Goal: Information Seeking & Learning: Understand process/instructions

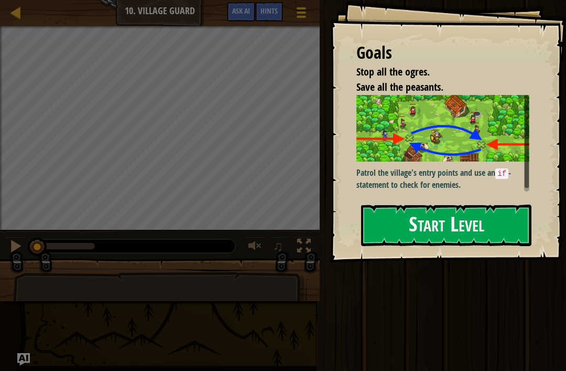
click at [456, 220] on button "Start Level" at bounding box center [446, 225] width 170 height 41
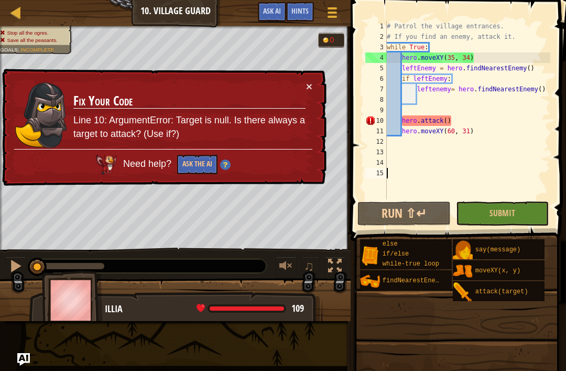
click at [194, 167] on button "Ask the AI" at bounding box center [197, 164] width 40 height 19
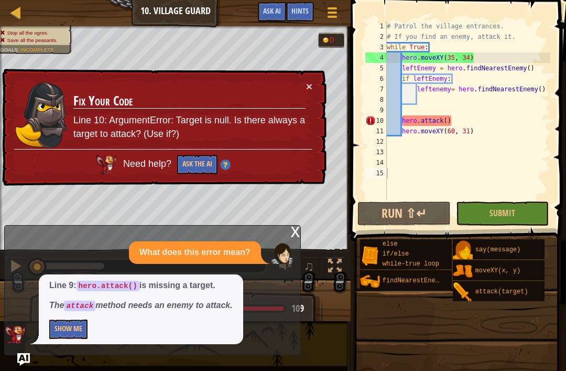
click at [206, 162] on button "Ask the AI" at bounding box center [197, 165] width 41 height 20
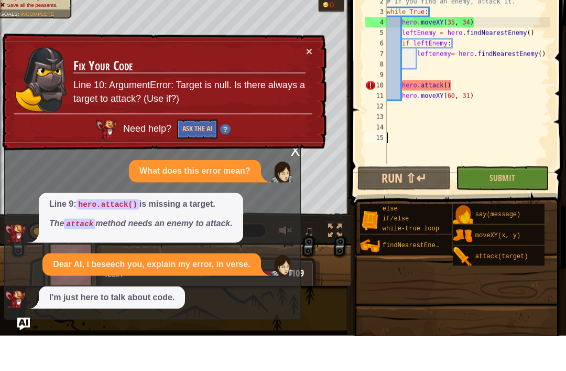
click at [311, 81] on button "×" at bounding box center [309, 86] width 6 height 11
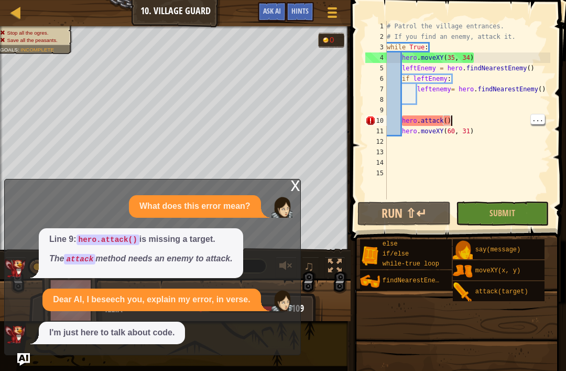
click at [473, 118] on div "# Patrol the village entrances. # If you find an enemy, attack it. while True :…" at bounding box center [468, 120] width 166 height 199
click at [497, 136] on div "# Patrol the village entrances. # If you find an enemy, attack it. while True :…" at bounding box center [468, 120] width 166 height 199
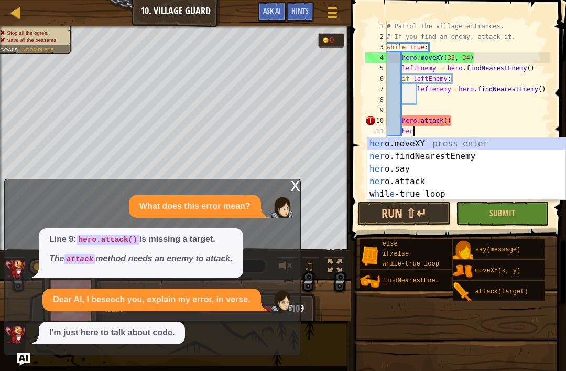
type textarea "h"
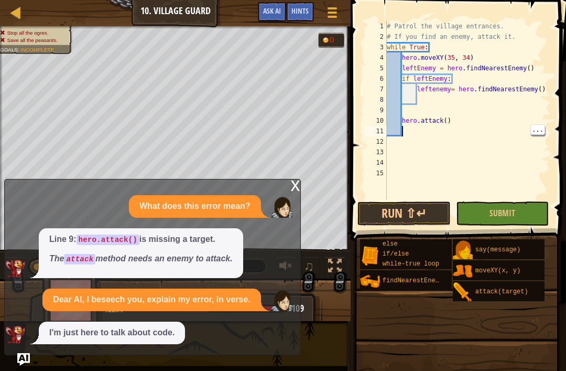
type textarea "hero.attack()"
click at [506, 126] on div "# Patrol the village entrances. # If you find an enemy, attack it. while True :…" at bounding box center [468, 120] width 166 height 199
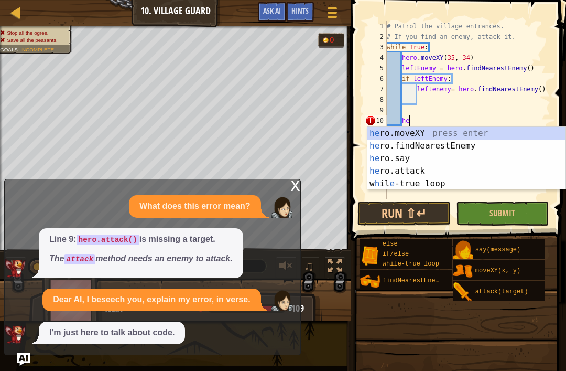
type textarea "h"
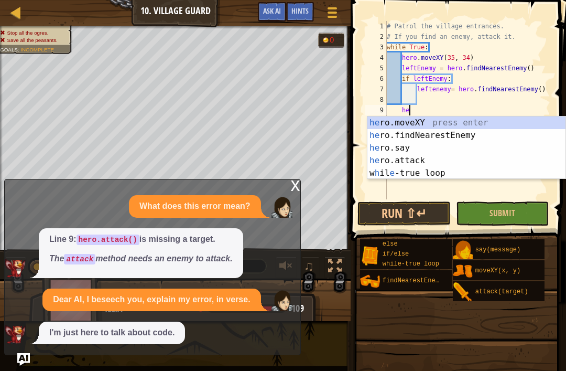
scroll to position [5, 2]
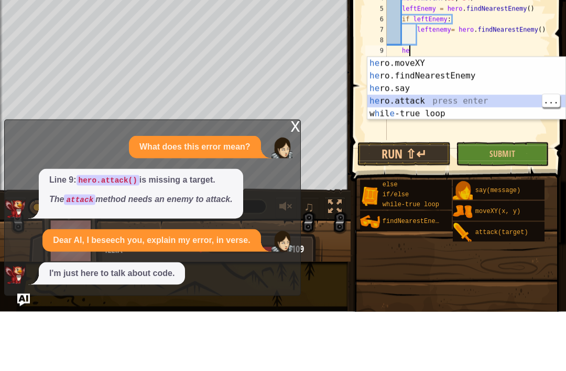
click at [448, 116] on div "he ro.moveXY press enter he ro.findNearestEnemy press enter he ro.say press ent…" at bounding box center [467, 160] width 198 height 88
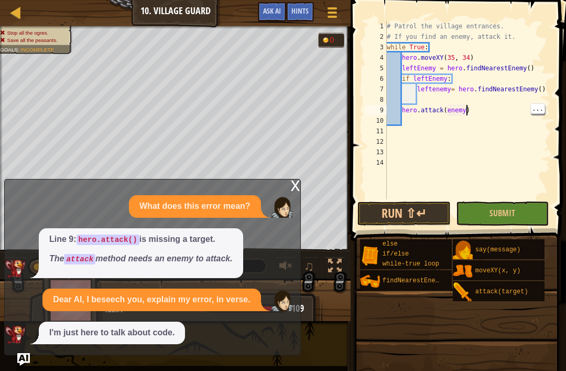
click at [466, 110] on div "# Patrol the village entrances. # If you find an enemy, attack it. while True :…" at bounding box center [468, 120] width 166 height 199
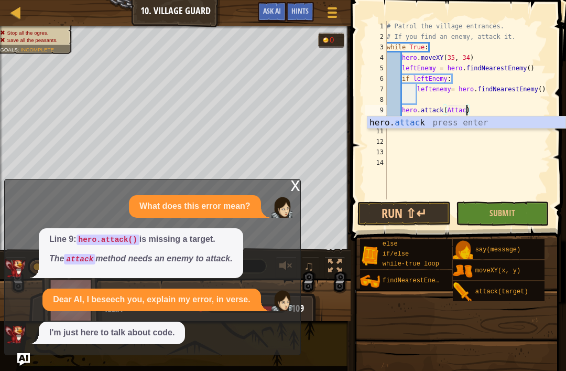
type textarea "hero.attack(Attack)"
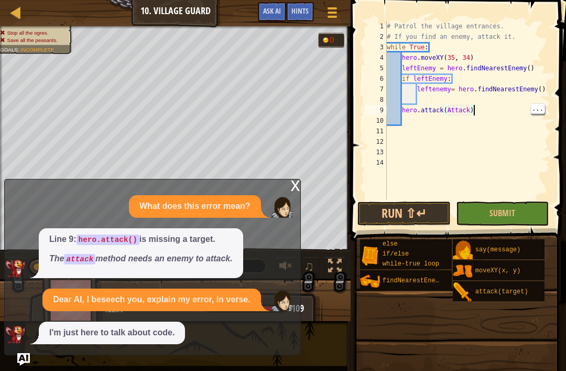
scroll to position [5, 1]
click at [432, 117] on div "# Patrol the village entrances. # If you find an enemy, attack it. while True :…" at bounding box center [468, 120] width 166 height 199
click at [295, 185] on div "x" at bounding box center [295, 184] width 9 height 10
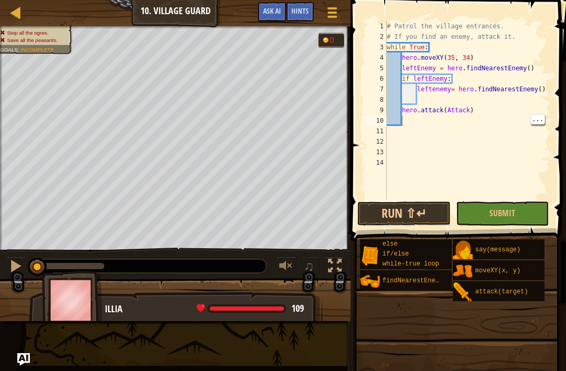
click at [417, 208] on button "Run ⇧↵" at bounding box center [404, 213] width 93 height 24
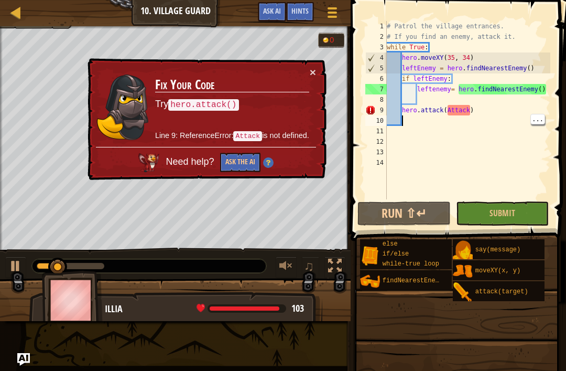
click at [303, 82] on h3 "Fix Your Code" at bounding box center [232, 85] width 154 height 15
click at [472, 110] on div "# Patrol the village entrances. # If you find an enemy, attack it. while True :…" at bounding box center [468, 120] width 166 height 199
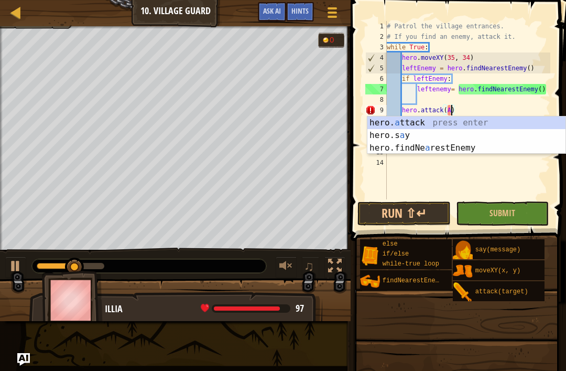
type textarea "hero.attack()"
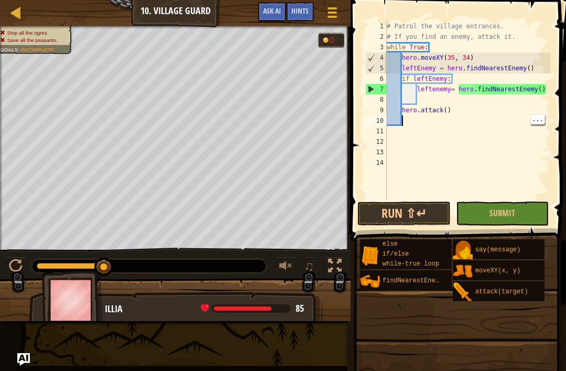
click at [427, 209] on button "Run ⇧↵" at bounding box center [404, 213] width 93 height 24
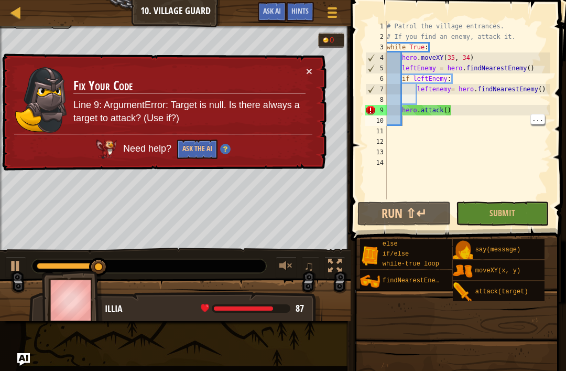
click at [312, 66] on button "×" at bounding box center [309, 71] width 6 height 11
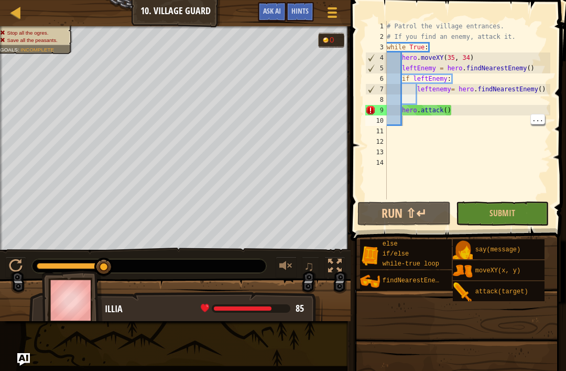
click at [449, 110] on div "# Patrol the village entrances. # If you find an enemy, attack it. while True :…" at bounding box center [468, 120] width 166 height 199
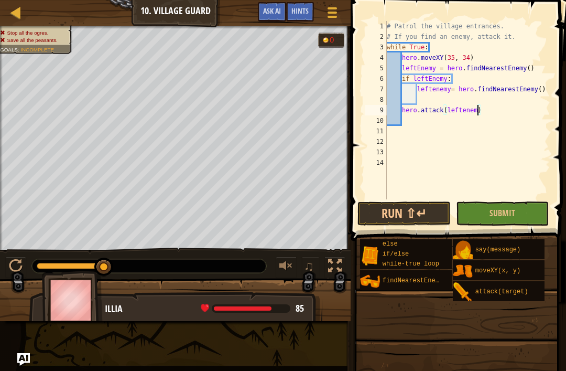
type textarea "hero.attack(leftenemy)"
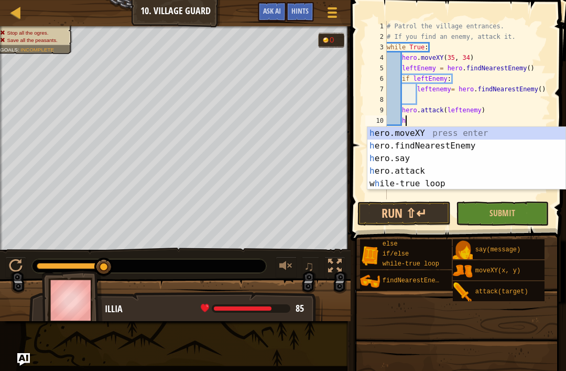
scroll to position [5, 2]
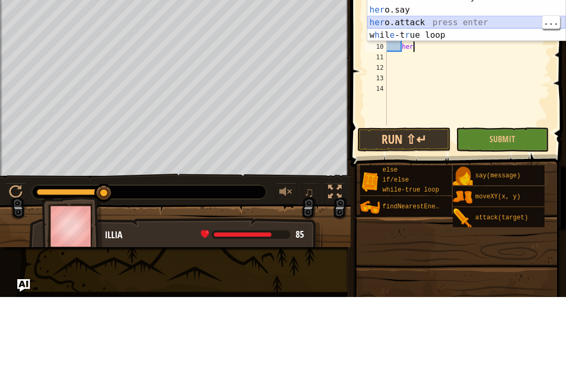
click at [472, 52] on div "her o.moveXY press enter her o.findNearestEnemy press enter her o.say press ent…" at bounding box center [467, 96] width 198 height 88
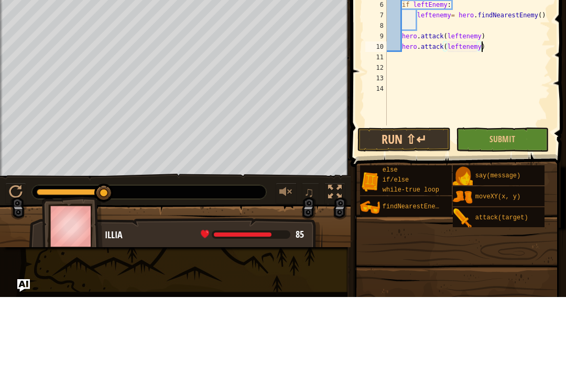
scroll to position [5, 8]
click at [424, 201] on button "Run ⇧↵" at bounding box center [404, 213] width 93 height 24
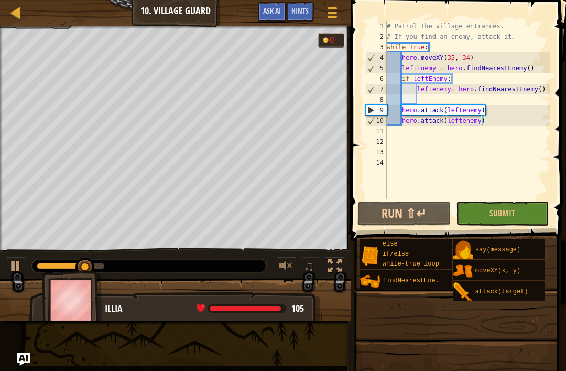
click at [490, 216] on span "Submit" at bounding box center [503, 213] width 26 height 12
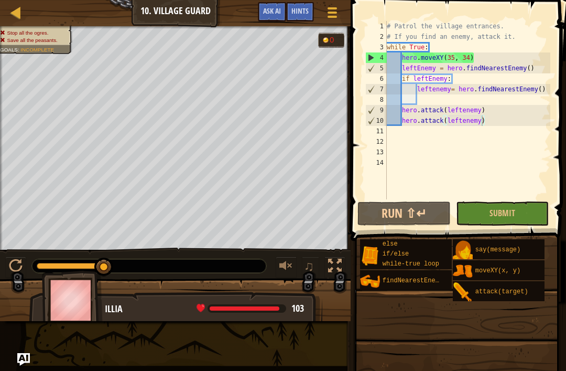
click at [529, 216] on button "Submit" at bounding box center [502, 213] width 93 height 24
click at [412, 212] on button "Run ⇧↵" at bounding box center [404, 213] width 93 height 24
click at [415, 214] on button "Run ⇧↵" at bounding box center [404, 213] width 93 height 24
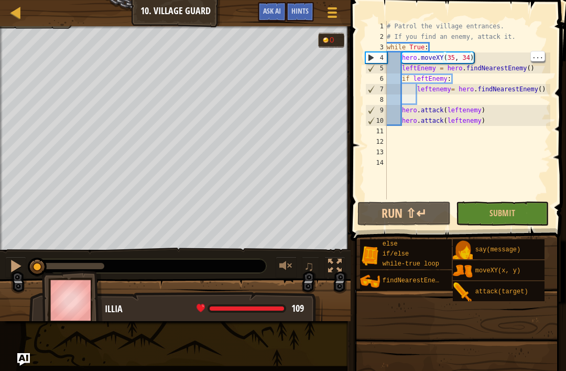
click at [18, 271] on div at bounding box center [16, 266] width 14 height 14
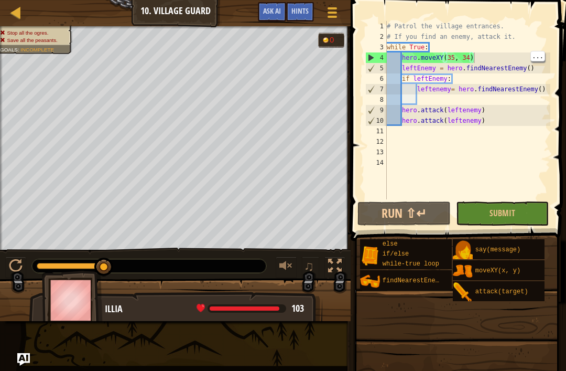
click at [274, 10] on span "Ask AI" at bounding box center [272, 11] width 18 height 10
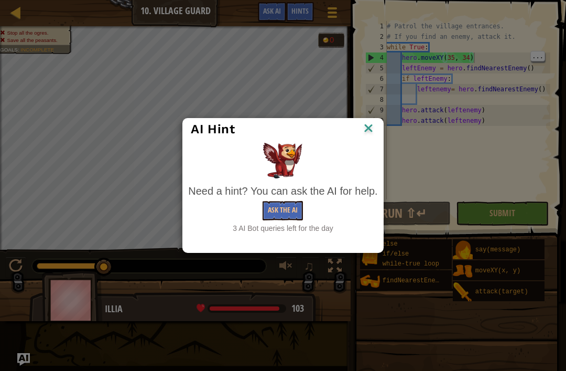
click at [280, 213] on button "Ask the AI" at bounding box center [283, 210] width 40 height 19
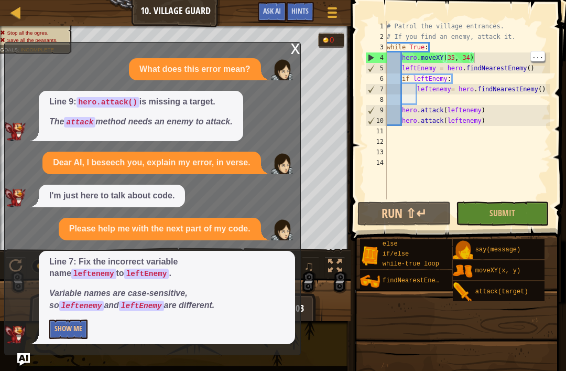
click at [61, 331] on button "Show Me" at bounding box center [68, 328] width 38 height 19
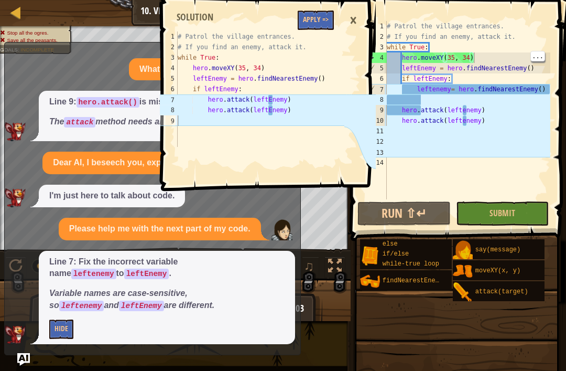
click at [549, 88] on div "# Patrol the village entrances. # If you find an enemy, attack it. while True :…" at bounding box center [468, 120] width 166 height 199
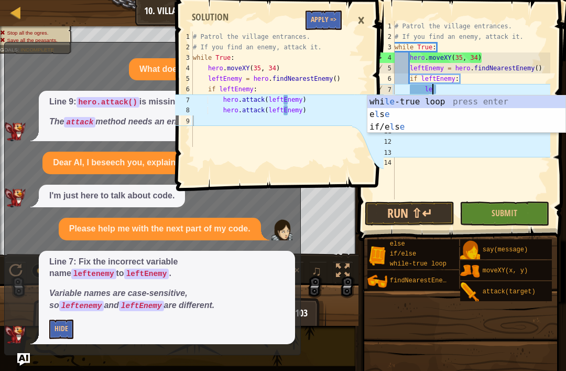
type textarea "l"
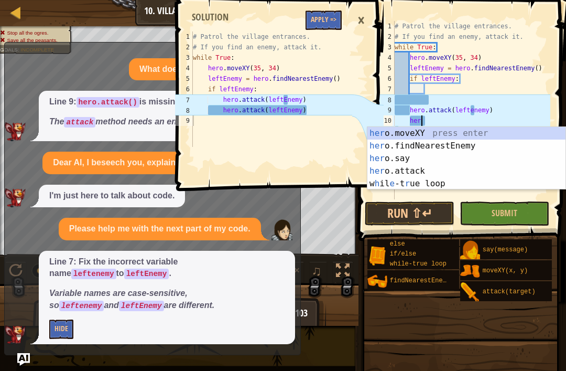
type textarea "h"
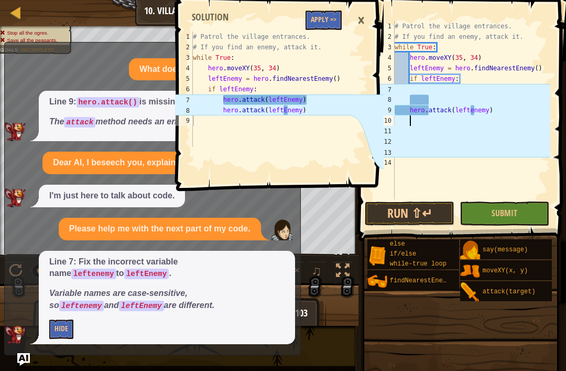
scroll to position [5, 0]
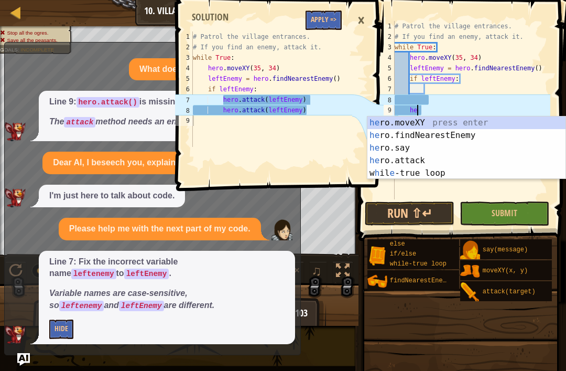
type textarea "h"
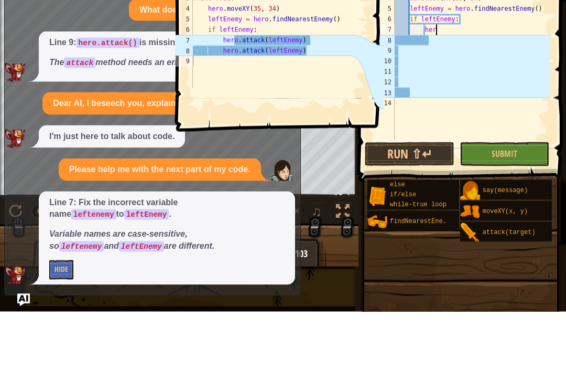
scroll to position [5, 3]
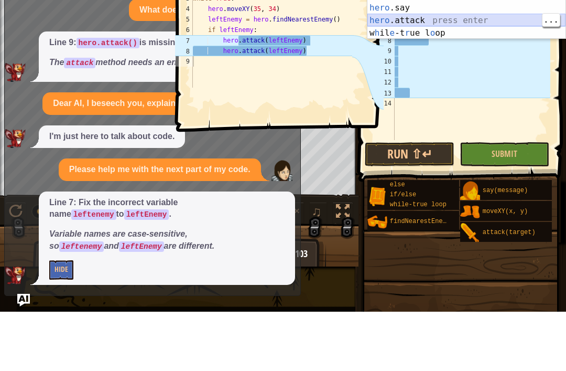
click at [482, 36] on div "hero .moveXY press enter hero .findNearestEnemy press enter hero .say press ent…" at bounding box center [467, 80] width 198 height 88
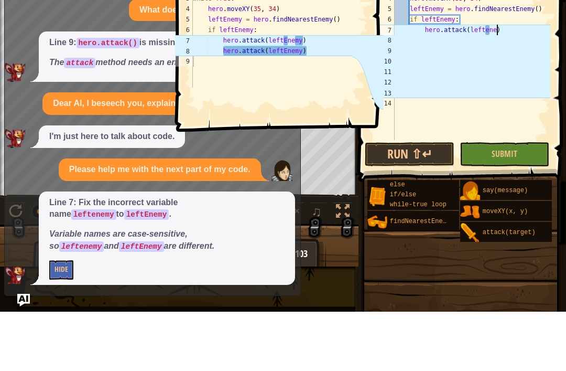
scroll to position [5, 9]
type textarea "hero.attack(leftenemy)"
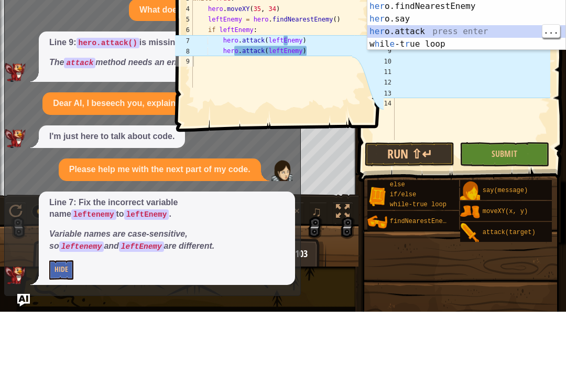
click at [468, 47] on div "her o.moveXY press enter her o.findNearestEnemy press enter her o.say press ent…" at bounding box center [467, 91] width 198 height 88
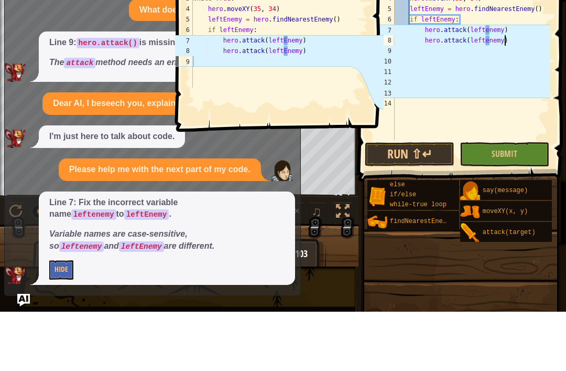
scroll to position [5, 9]
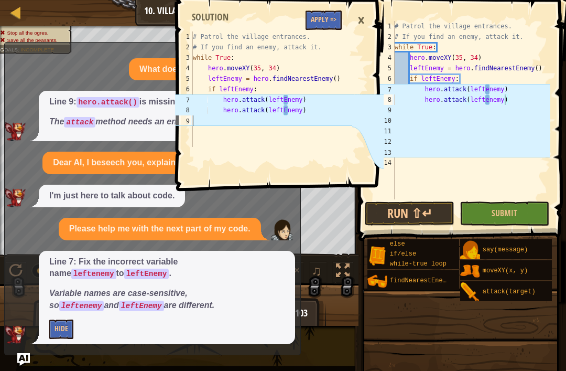
type textarea "hero.attack(leftenemy)"
click at [408, 209] on button "Run ⇧↵" at bounding box center [410, 213] width 90 height 24
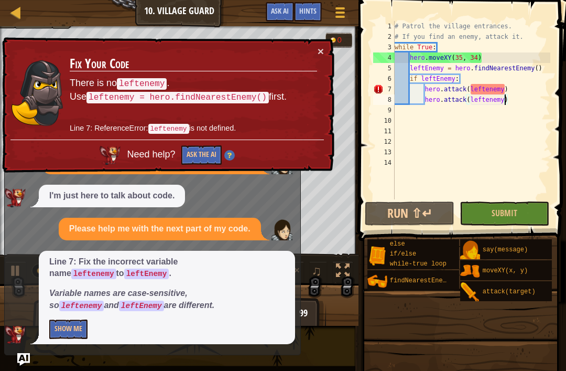
click at [316, 60] on h3 "Fix Your Code" at bounding box center [194, 64] width 248 height 15
click at [323, 51] on button "×" at bounding box center [321, 51] width 6 height 11
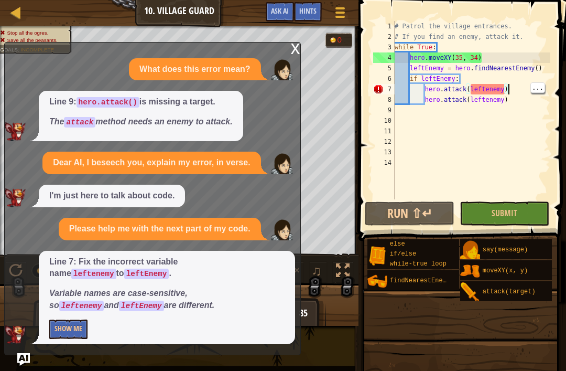
click at [66, 338] on button "Show Me" at bounding box center [68, 328] width 38 height 19
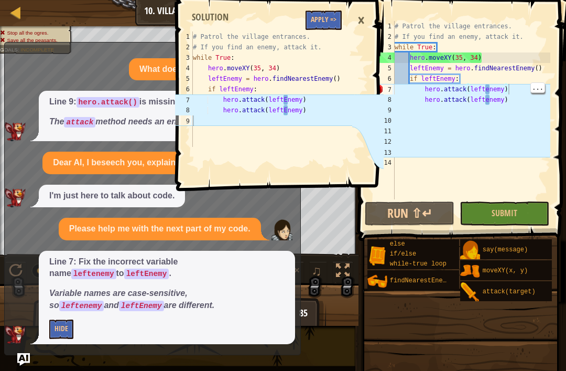
click at [69, 330] on button "Hide" at bounding box center [61, 328] width 24 height 19
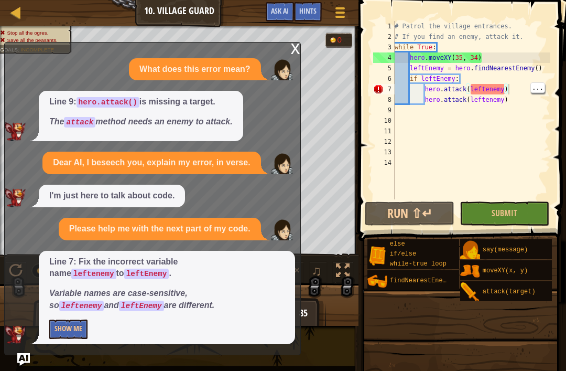
click at [71, 330] on button "Show Me" at bounding box center [68, 328] width 38 height 19
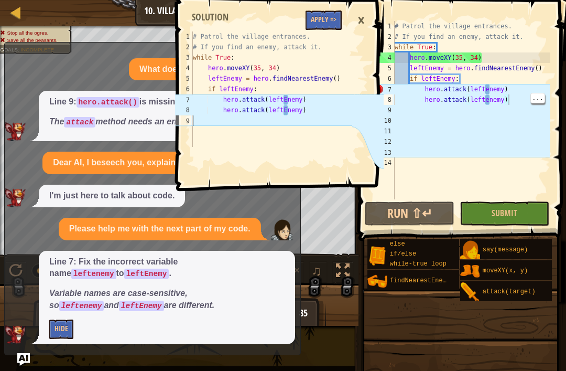
click at [512, 103] on div "# Patrol the village entrances. # If you find an enemy, attack it. while True :…" at bounding box center [472, 120] width 158 height 199
click at [525, 188] on div "# Patrol the village entrances. # If you find an enemy, attack it. while True :…" at bounding box center [472, 120] width 158 height 199
click at [361, 23] on div "×" at bounding box center [361, 20] width 18 height 24
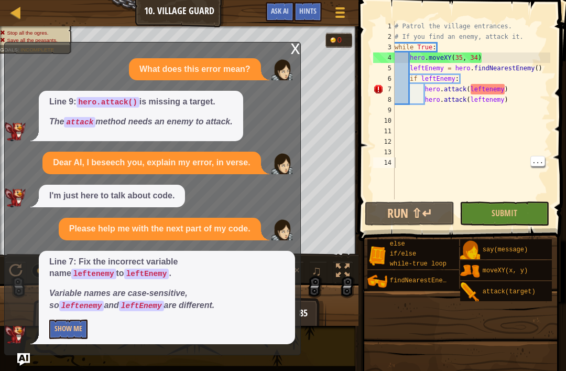
click at [72, 331] on button "Show Me" at bounding box center [68, 328] width 38 height 19
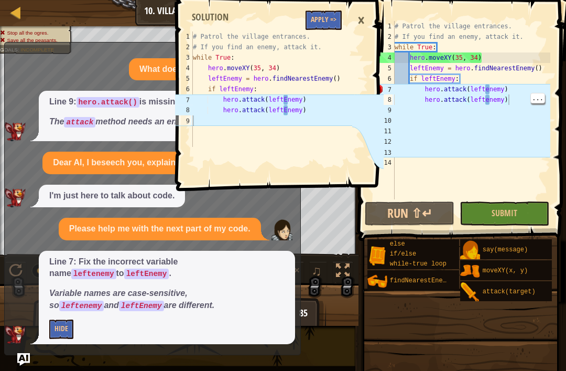
click at [526, 103] on div "# Patrol the village entrances. # If you find an enemy, attack it. while True :…" at bounding box center [472, 120] width 158 height 199
type textarea "hero.attack(leftenemy)"
click at [521, 107] on div "# Patrol the village entrances. # If you find an enemy, attack it. while True :…" at bounding box center [472, 120] width 158 height 199
click at [524, 102] on div "# Patrol the village entrances. # If you find an enemy, attack it. while True :…" at bounding box center [472, 120] width 158 height 199
click at [368, 17] on div "×" at bounding box center [361, 20] width 18 height 24
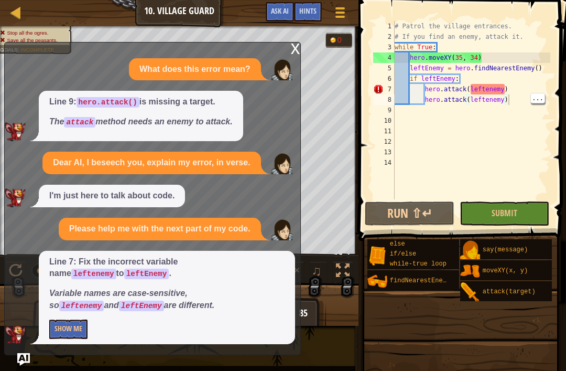
click at [288, 59] on div "x What does this error mean? Line 9: hero.attack() is missing a target. The att…" at bounding box center [152, 198] width 297 height 313
click at [296, 53] on div "x" at bounding box center [295, 47] width 9 height 10
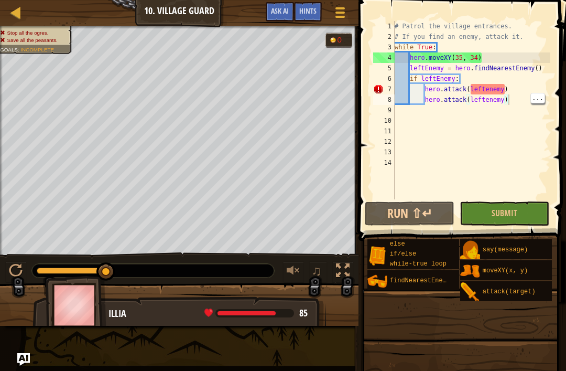
click at [281, 20] on button "Ask AI" at bounding box center [280, 11] width 28 height 19
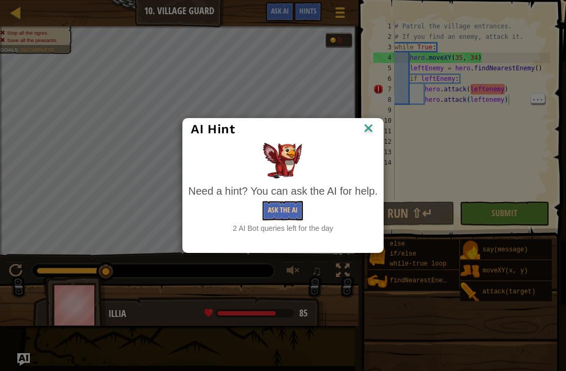
click at [286, 215] on button "Ask the AI" at bounding box center [283, 210] width 40 height 19
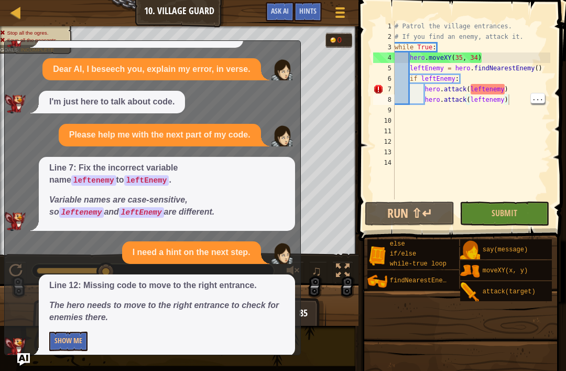
scroll to position [98, 0]
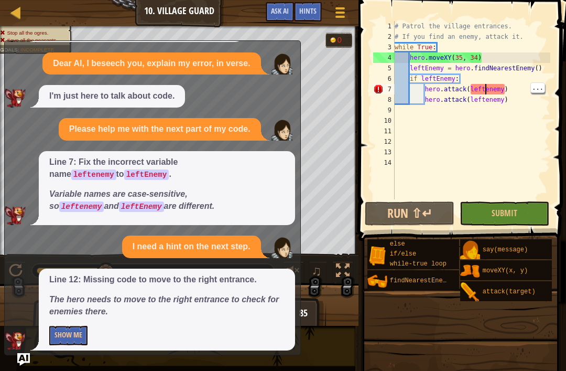
click at [486, 89] on div "# Patrol the village entrances. # If you find an enemy, attack it. while True :…" at bounding box center [472, 120] width 158 height 199
click at [476, 91] on div "# Patrol the village entrances. # If you find an enemy, attack it. while True :…" at bounding box center [472, 120] width 158 height 199
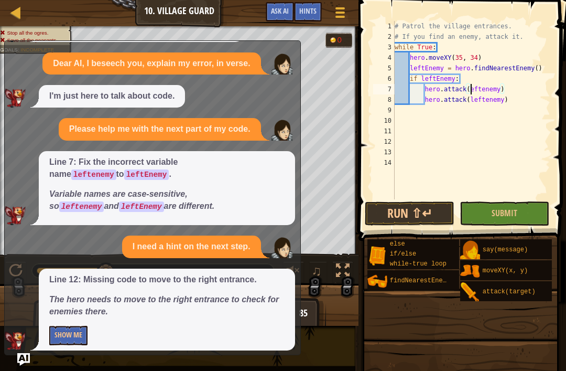
type textarea "hero.attack(Leftenemy)"
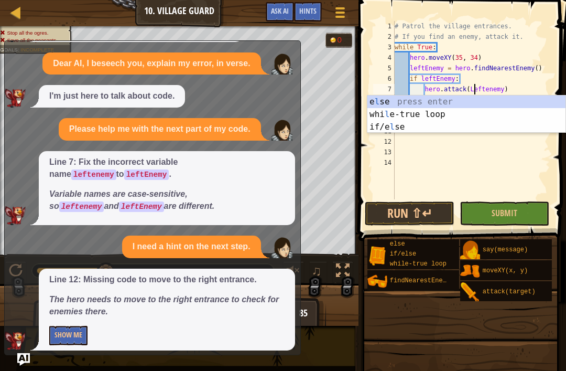
scroll to position [5, 0]
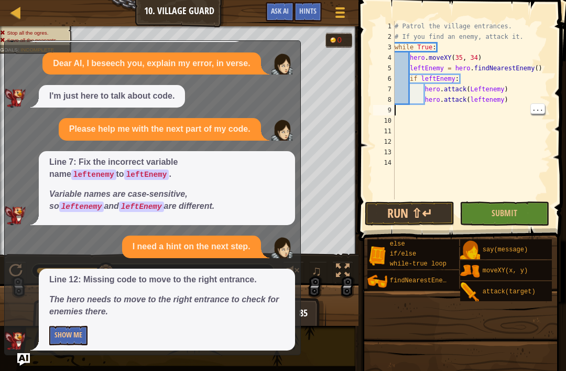
click at [473, 108] on div "# Patrol the village entrances. # If you find an enemy, attack it. while True :…" at bounding box center [472, 120] width 158 height 199
click at [476, 99] on div "# Patrol the village entrances. # If you find an enemy, attack it. while True :…" at bounding box center [472, 120] width 158 height 199
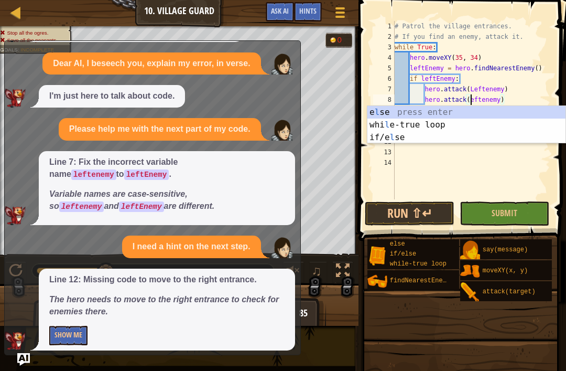
scroll to position [5, 7]
click at [434, 206] on button "Run ⇧↵" at bounding box center [410, 213] width 90 height 24
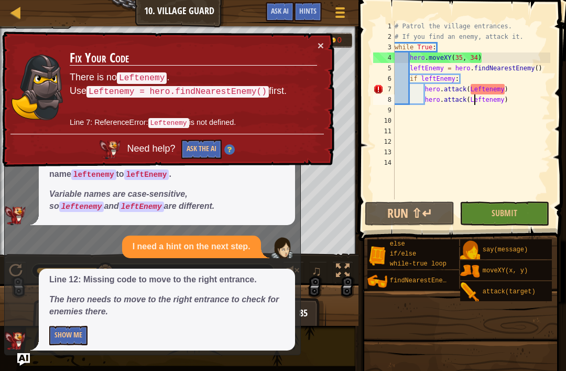
click at [315, 50] on td "Fix Your Code There is no Leftenemy . Use Leftenemy = hero.findNearestEnemy() f…" at bounding box center [193, 87] width 249 height 94
click at [461, 71] on div "# Patrol the village entrances. # If you find an enemy, attack it. while True :…" at bounding box center [472, 120] width 158 height 199
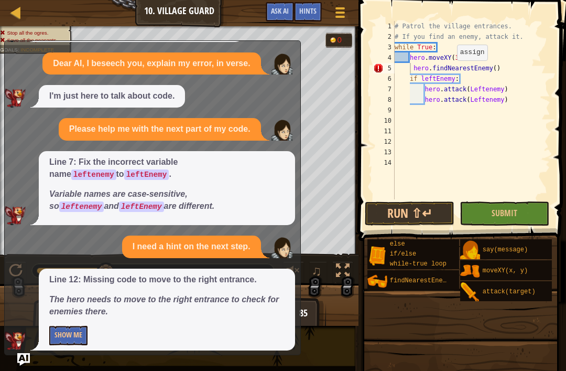
click at [433, 215] on button "Run ⇧↵" at bounding box center [410, 213] width 90 height 24
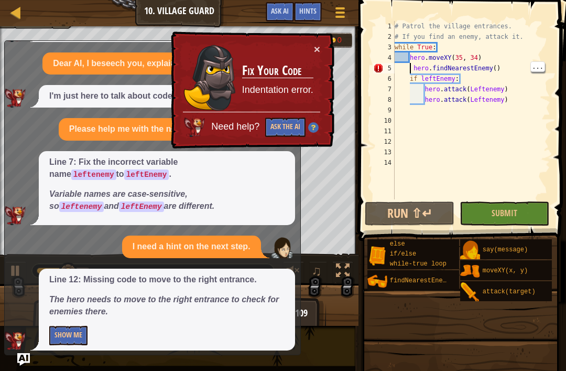
click at [415, 70] on div "# Patrol the village entrances. # If you find an enemy, attack it. while True :…" at bounding box center [472, 120] width 158 height 199
type textarea "hero.findNearestEnemy()"
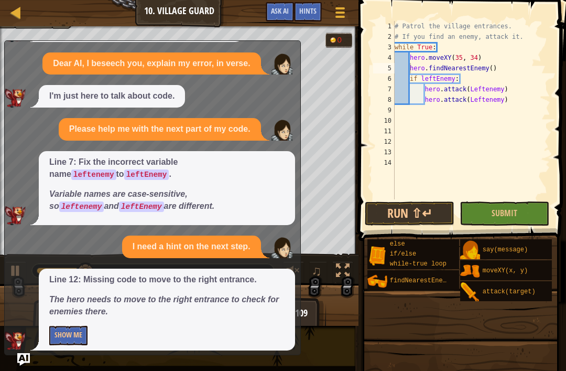
click at [435, 213] on button "Run ⇧↵" at bounding box center [410, 213] width 90 height 24
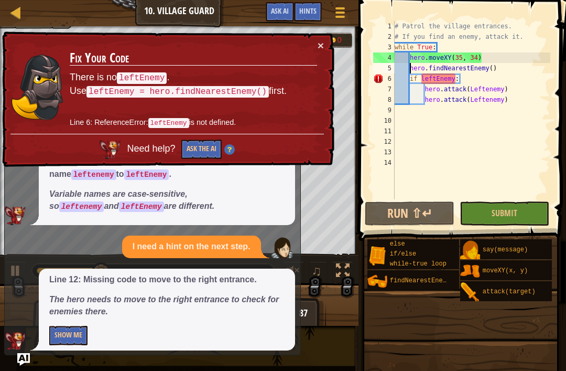
click at [314, 42] on td "Fix Your Code There is no leftEnemy . Use leftEnemy = hero.findNearestEnemy() f…" at bounding box center [193, 87] width 249 height 94
click at [489, 79] on div "# Patrol the village entrances. # If you find an enemy, attack it. while True :…" at bounding box center [472, 120] width 158 height 199
click at [305, 49] on td "Fix Your Code There is no leftEnemy . Use leftEnemy = hero.findNearestEnemy() f…" at bounding box center [193, 87] width 249 height 94
click at [323, 41] on button "×" at bounding box center [321, 45] width 6 height 11
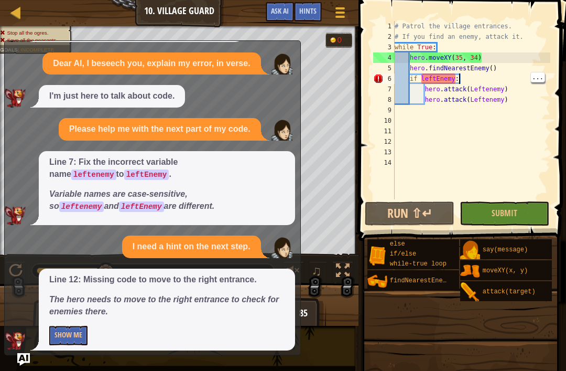
click at [497, 80] on div "# Patrol the village entrances. # If you find an enemy, attack it. while True :…" at bounding box center [472, 120] width 158 height 199
click at [509, 77] on div "# Patrol the village entrances. # If you find an enemy, attack it. while True :…" at bounding box center [472, 120] width 158 height 199
click at [498, 82] on div "# Patrol the village entrances. # If you find an enemy, attack it. while True :…" at bounding box center [472, 120] width 158 height 199
click at [431, 212] on button "Run ⇧↵" at bounding box center [410, 213] width 90 height 24
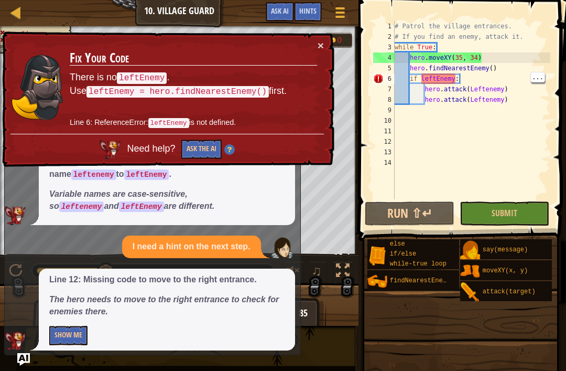
click at [324, 46] on button "×" at bounding box center [321, 45] width 6 height 11
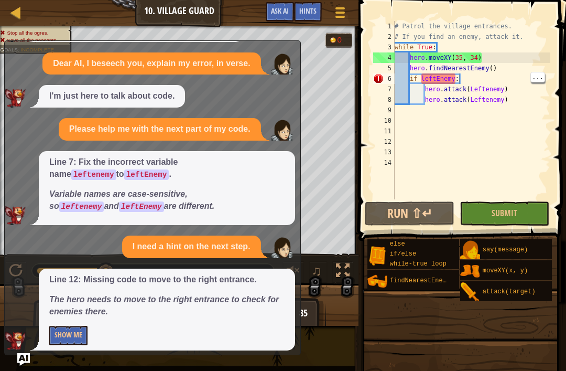
click at [489, 77] on div "# Patrol the village entrances. # If you find an enemy, attack it. while True :…" at bounding box center [472, 120] width 158 height 199
click at [495, 71] on div "# Patrol the village entrances. # If you find an enemy, attack it. while True :…" at bounding box center [472, 120] width 158 height 199
click at [500, 82] on div "# Patrol the village entrances. # If you find an enemy, attack it. while True :…" at bounding box center [472, 120] width 158 height 199
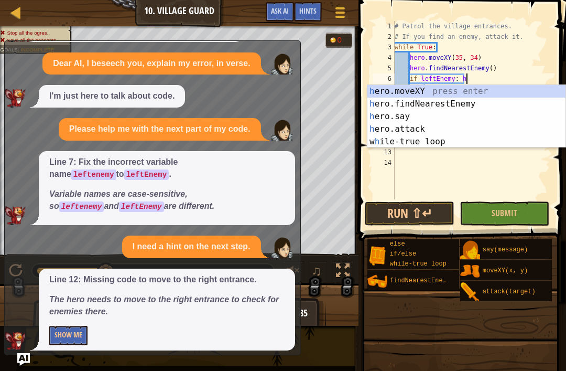
scroll to position [5, 5]
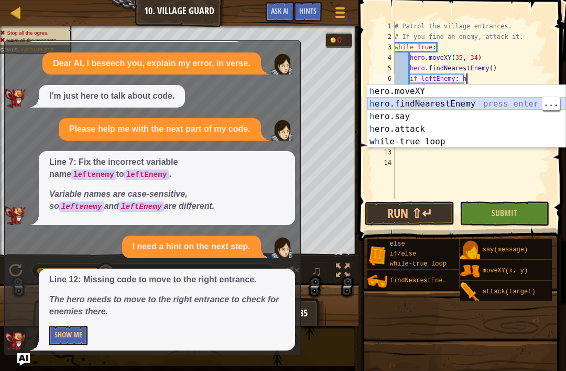
click at [505, 105] on div "h ero.moveXY press enter h ero.findNearestEnemy press enter h ero.say press ent…" at bounding box center [467, 129] width 198 height 88
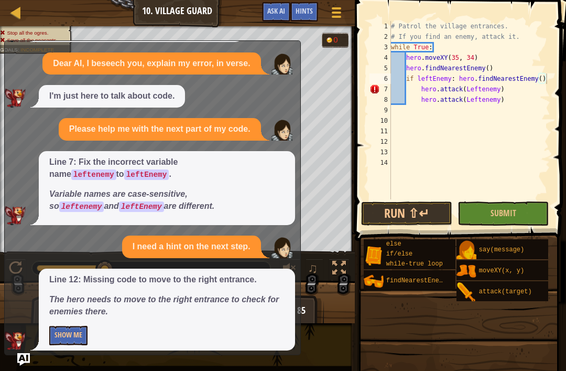
click at [443, 212] on button "Run ⇧↵" at bounding box center [406, 213] width 91 height 24
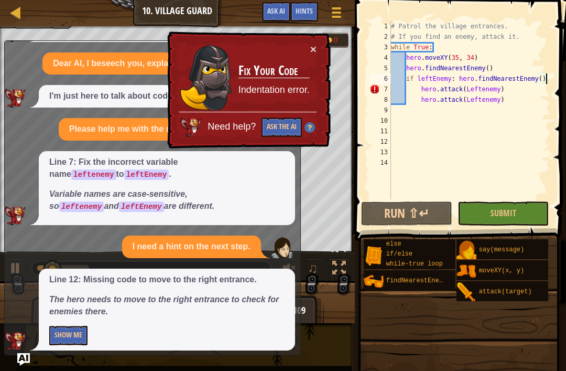
click at [315, 44] on button "×" at bounding box center [314, 49] width 6 height 11
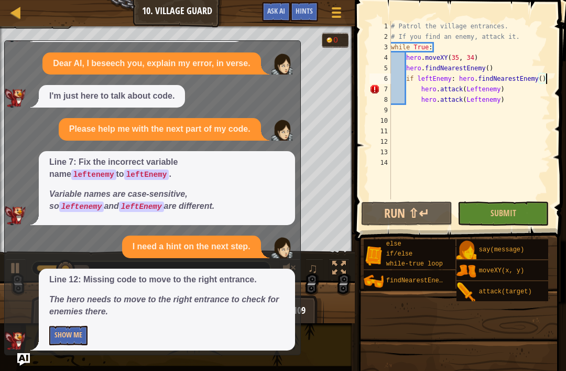
type textarea "hero.attack(Leftenemy)"
click at [513, 106] on div "# Patrol the village entrances. # If you find an enemy, attack it. while True :…" at bounding box center [470, 120] width 162 height 199
click at [517, 103] on div "# Patrol the village entrances. # If you find an enemy, attack it. while True :…" at bounding box center [470, 120] width 162 height 199
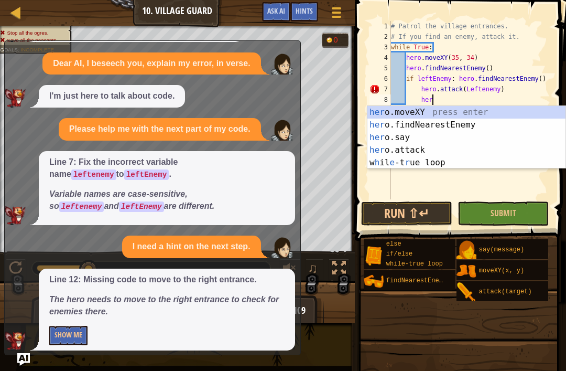
type textarea "h"
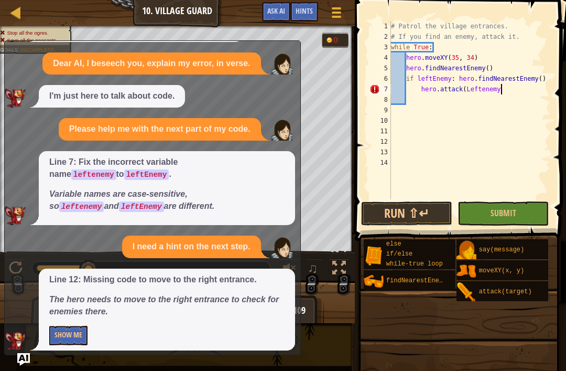
scroll to position [5, 9]
click at [500, 92] on div "# Patrol the village entrances. # If you find an enemy, attack it. while True :…" at bounding box center [470, 120] width 162 height 199
click at [515, 91] on div "# Patrol the village entrances. # If you find an enemy, attack it. while True :…" at bounding box center [470, 120] width 162 height 199
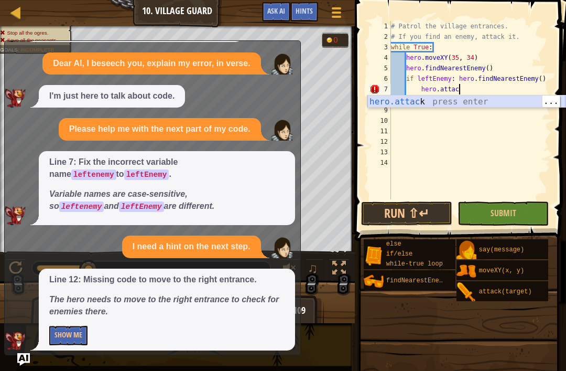
click at [518, 104] on div "hero.attac k press enter" at bounding box center [467, 114] width 198 height 38
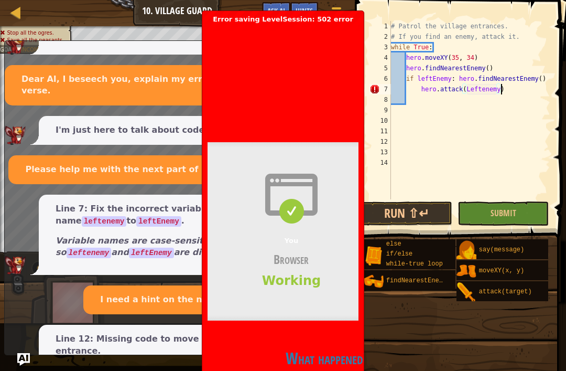
scroll to position [5, 9]
type textarea "hero.attack(Leftenemy)"
click at [439, 218] on button "Run ⇧↵" at bounding box center [406, 213] width 91 height 24
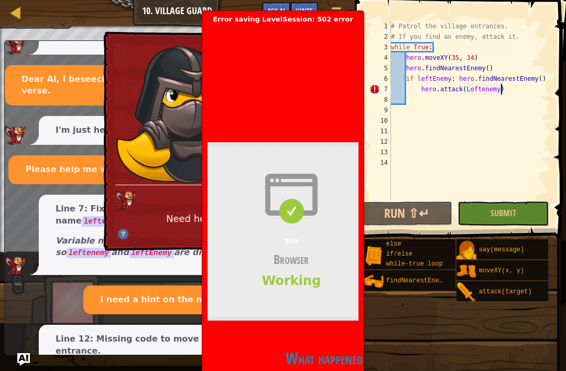
scroll to position [5, 0]
click at [334, 292] on div "You Browser Working" at bounding box center [292, 231] width 168 height 178
click at [319, 352] on h2 "What happened?" at bounding box center [327, 358] width 239 height 20
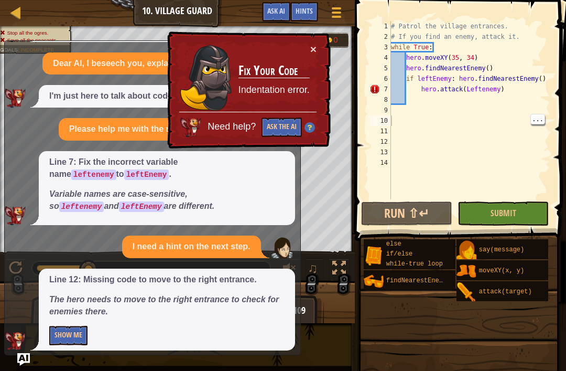
click at [74, 337] on button "Show Me" at bounding box center [68, 335] width 38 height 19
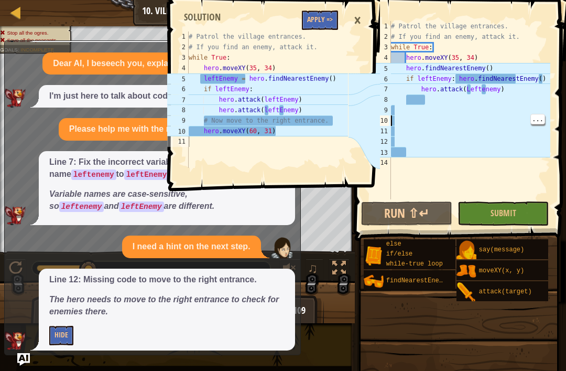
type textarea "# If you find an enemy, attack it."
click at [523, 37] on div "# Patrol the village entrances. # If you find an enemy, attack it. while True :…" at bounding box center [470, 120] width 162 height 199
click at [482, 116] on div "# Patrol the village entrances. # If you find an enemy, attack it. while True :…" at bounding box center [470, 120] width 162 height 199
click at [545, 84] on div "# Patrol the village entrances. # If you find an enemy, attack it. while True :…" at bounding box center [470, 120] width 162 height 199
click at [549, 75] on div "# Patrol the village entrances. # If you find an enemy, attack it. while True :…" at bounding box center [470, 120] width 162 height 199
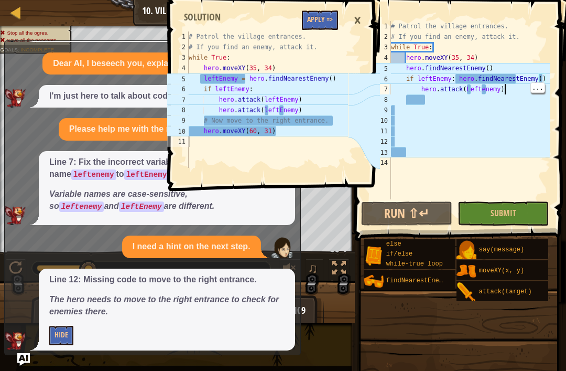
click at [516, 92] on div "# Patrol the village entrances. # If you find an enemy, attack it. while True :…" at bounding box center [470, 120] width 162 height 199
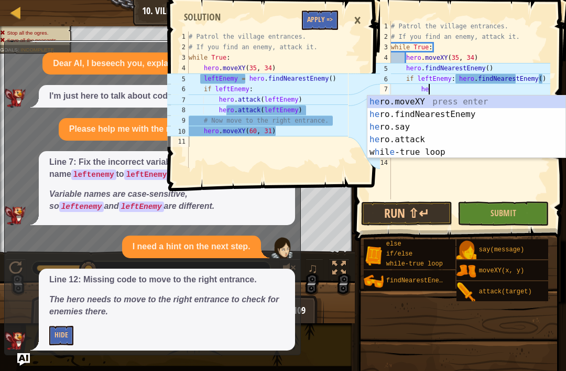
type textarea "h"
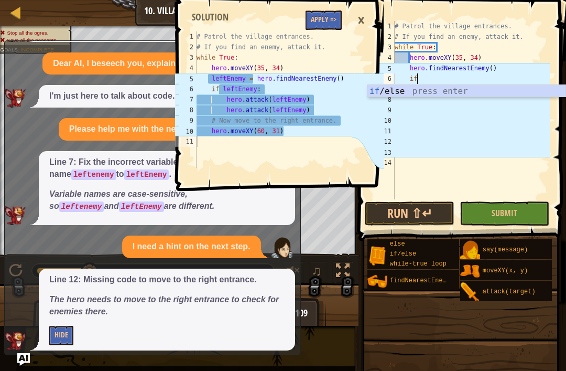
type textarea "i"
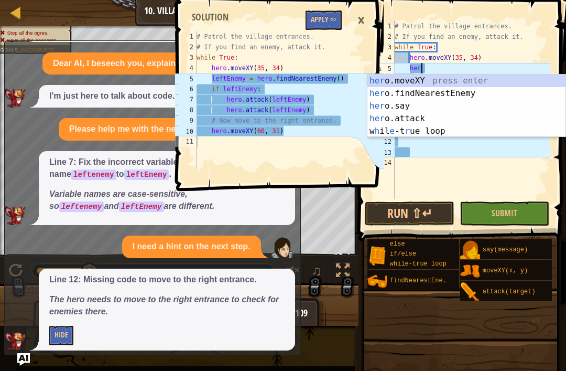
type textarea "h"
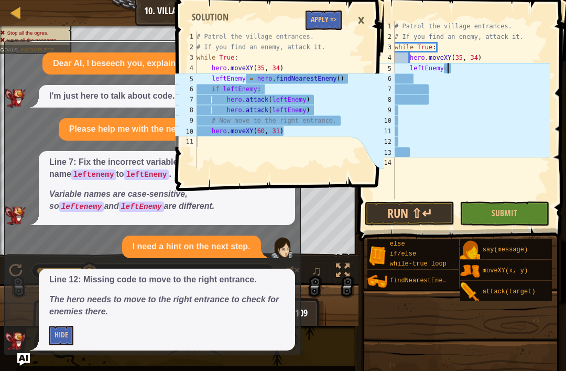
scroll to position [5, 4]
type textarea "leftEnemy= h"
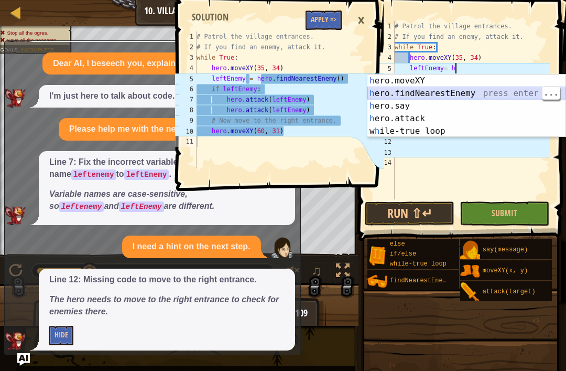
click at [488, 93] on div "h ero.moveXY press enter h ero.findNearestEnemy press enter h ero.say press ent…" at bounding box center [467, 118] width 198 height 88
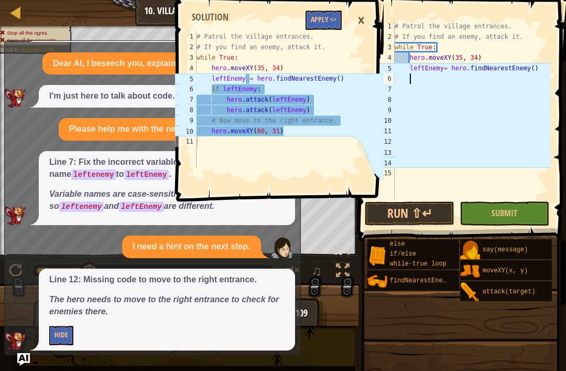
scroll to position [5, 1]
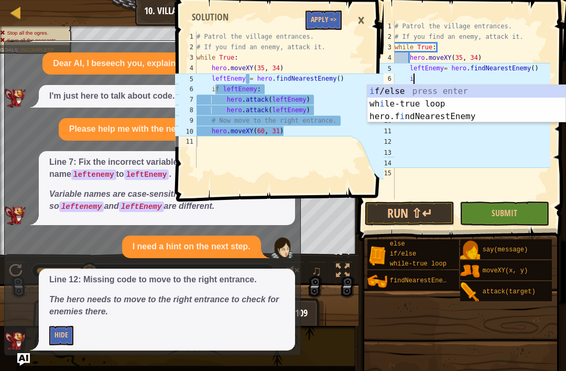
type textarea "if"
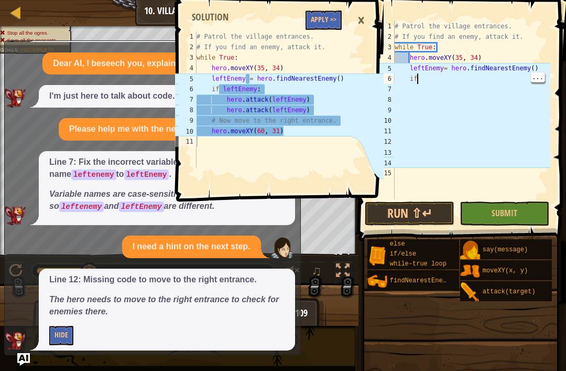
click at [462, 80] on div "# Patrol the village entrances. # If you find an enemy, attack it. while True :…" at bounding box center [472, 120] width 158 height 199
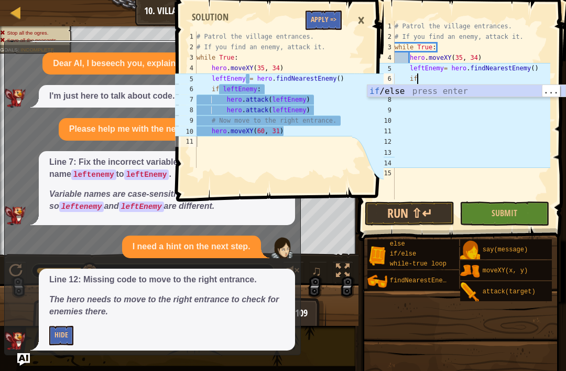
click at [502, 94] on div "if /else press enter" at bounding box center [467, 104] width 198 height 38
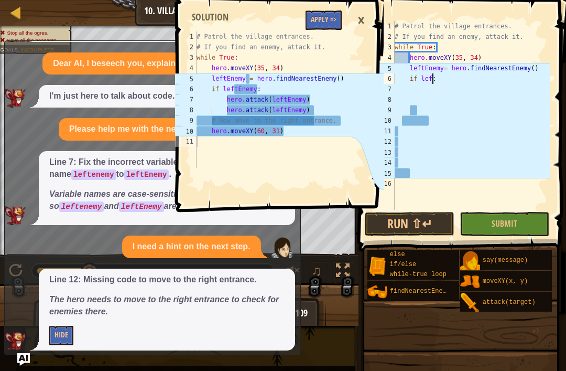
scroll to position [5, 3]
type textarea "if leftEnemy:"
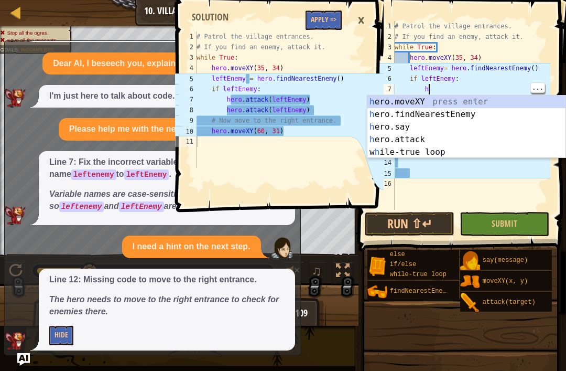
scroll to position [5, 3]
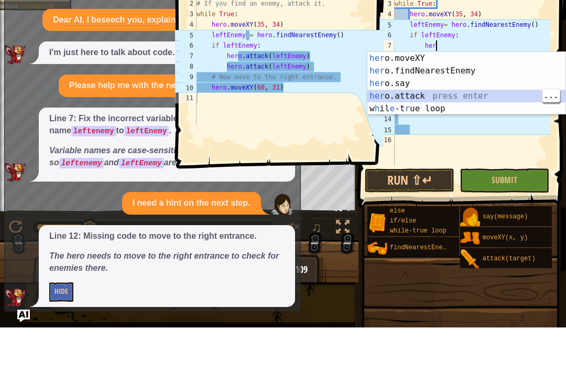
click at [464, 95] on div "her o.moveXY press enter her o.findNearestEnemy press enter her o.say press ent…" at bounding box center [467, 139] width 198 height 88
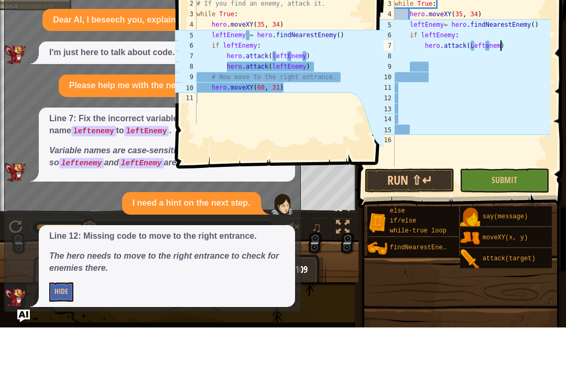
type textarea "hero.attack(Leftenemy)"
click at [452, 59] on div "# Patrol the village entrances. # If you find an enemy, attack it. while True :…" at bounding box center [472, 126] width 158 height 210
click at [451, 53] on div "# Patrol the village entrances. # If you find an enemy, attack it. while True :…" at bounding box center [472, 126] width 158 height 210
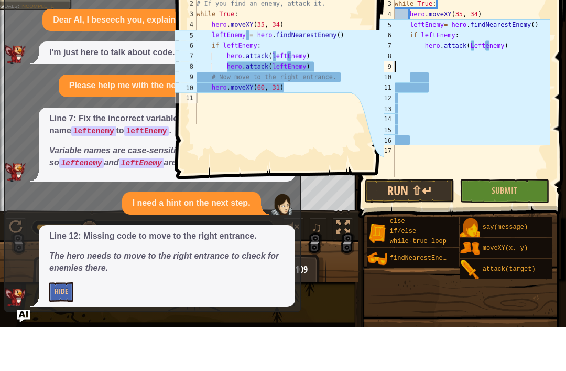
scroll to position [5, 0]
type textarea "hero.attack(Leftenemy)"
click at [513, 46] on div "# Patrol the village entrances. # If you find an enemy, attack it. while True :…" at bounding box center [472, 131] width 158 height 220
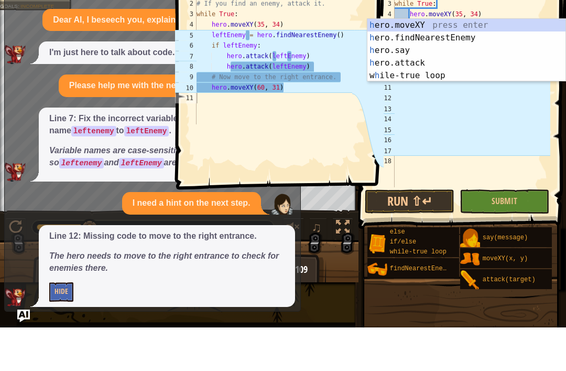
scroll to position [5, 3]
type textarea "her"
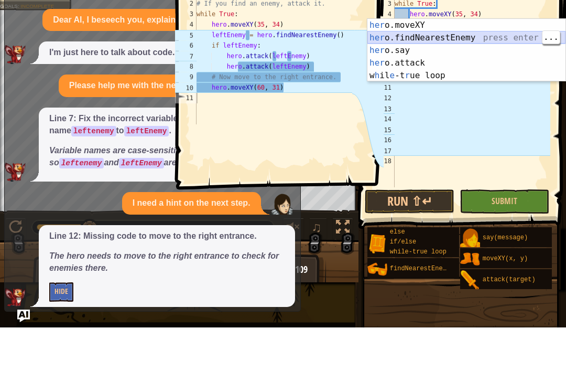
click at [507, 62] on div "her o.moveXY press enter her o.findNearestEnemy press enter her o.say press ent…" at bounding box center [467, 106] width 198 height 88
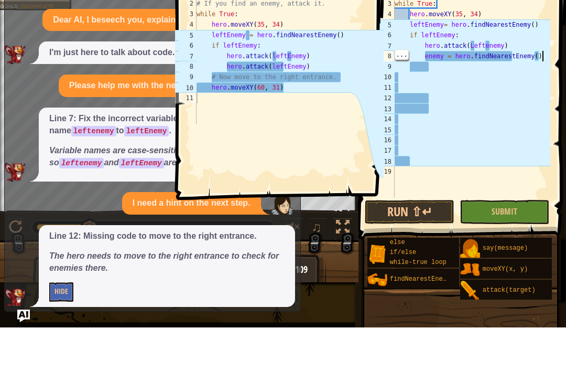
click at [547, 57] on div "# Patrol the village entrances. # If you find an enemy, attack it. while True :…" at bounding box center [472, 141] width 158 height 241
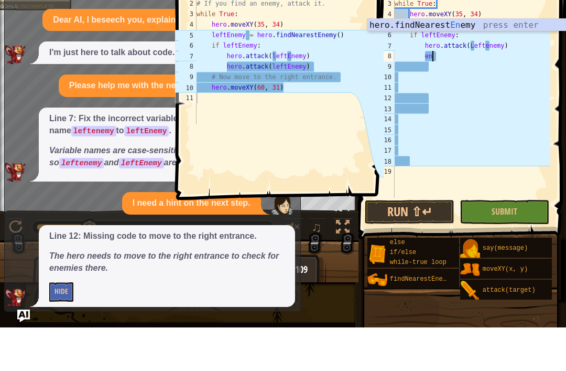
type textarea "e"
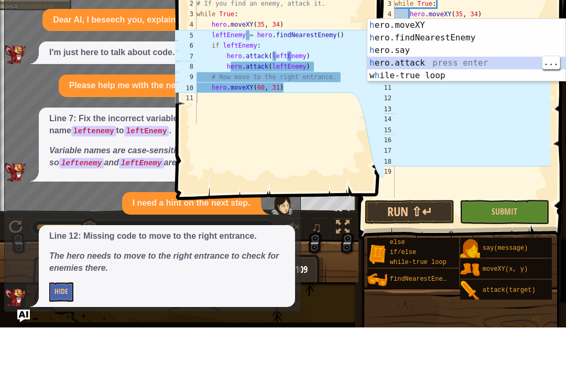
click at [483, 64] on div "h ero.moveXY press enter h ero.findNearestEnemy press enter h ero.say press ent…" at bounding box center [467, 106] width 198 height 88
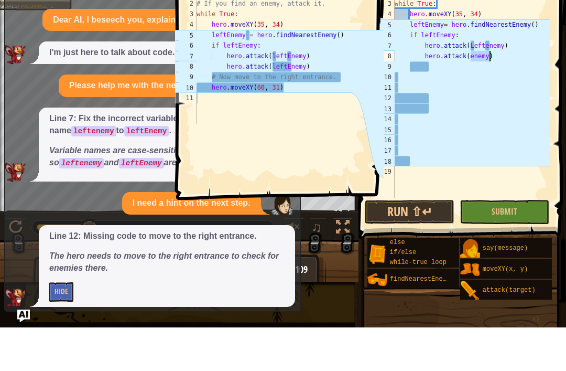
type textarea "hero.attack()"
